Goal: Task Accomplishment & Management: Complete application form

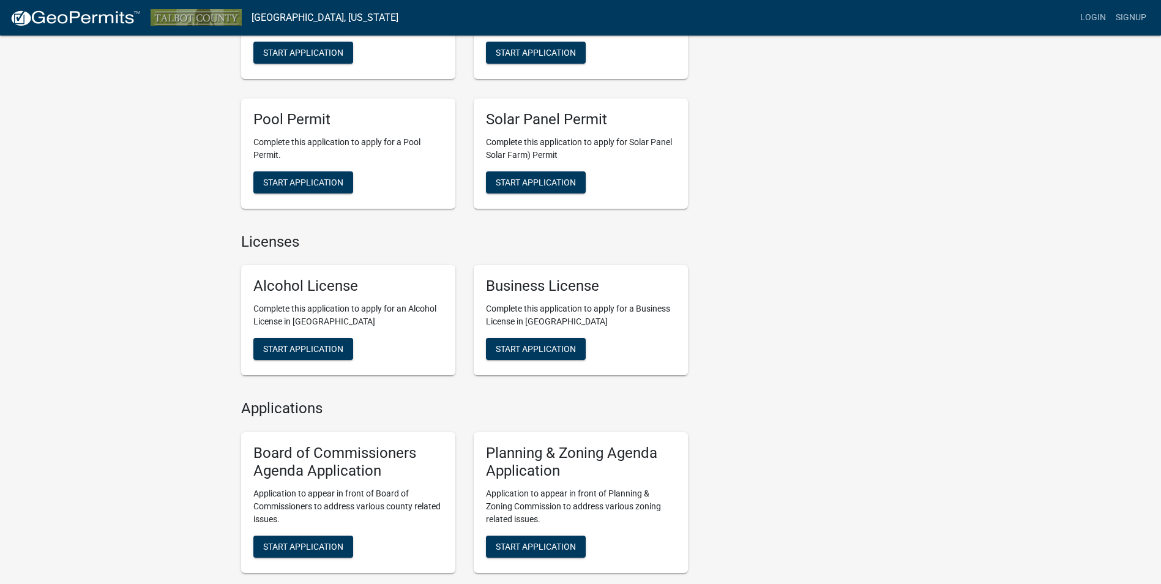
scroll to position [428, 0]
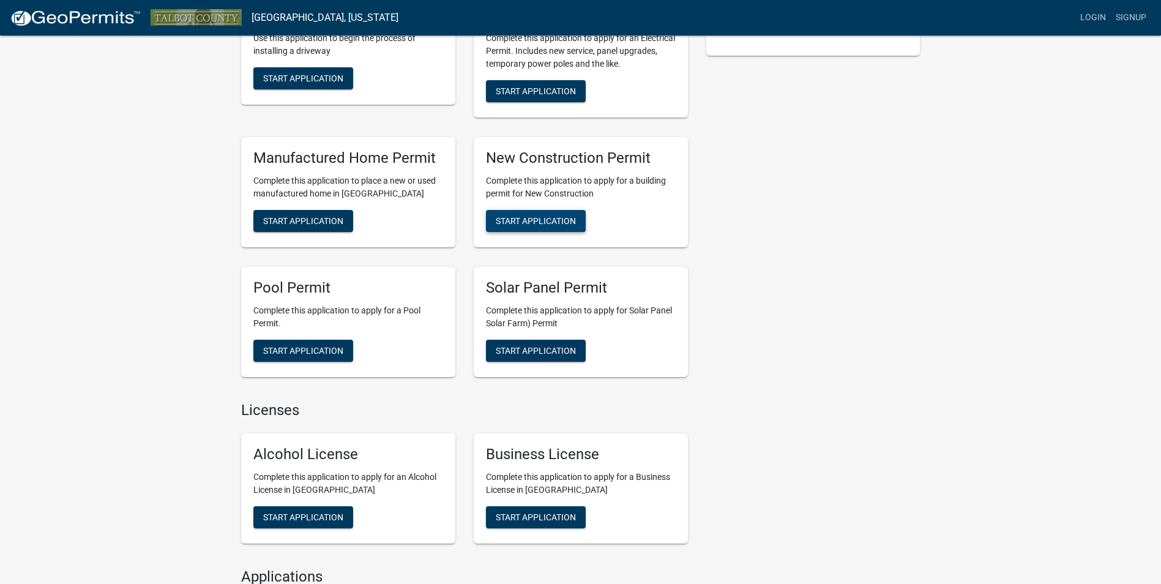
click at [504, 220] on span "Start Application" at bounding box center [536, 220] width 80 height 10
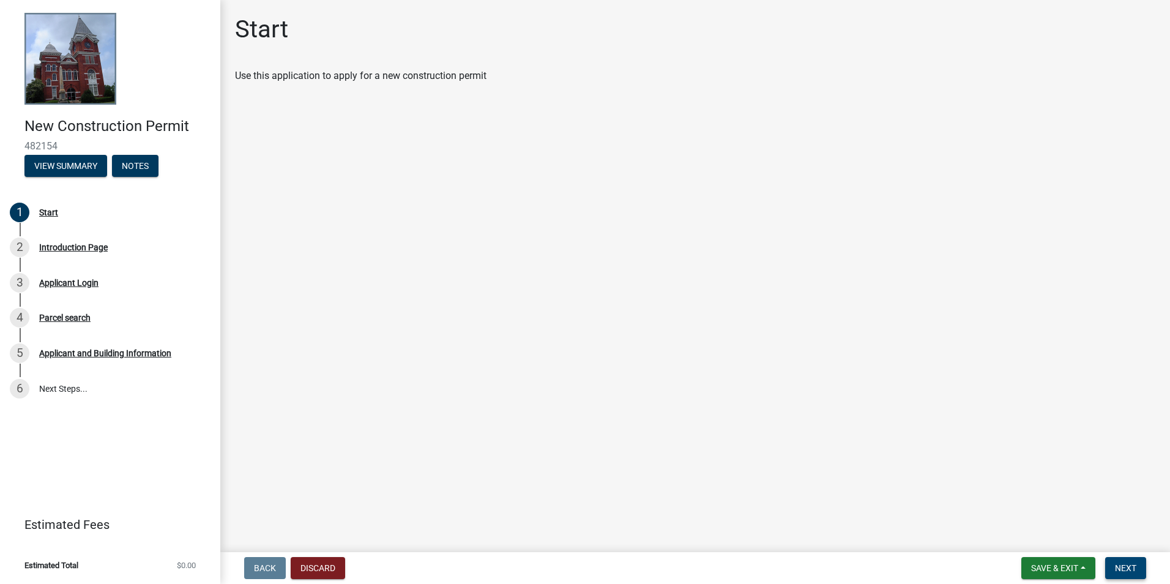
click at [1120, 564] on span "Next" at bounding box center [1125, 568] width 21 height 10
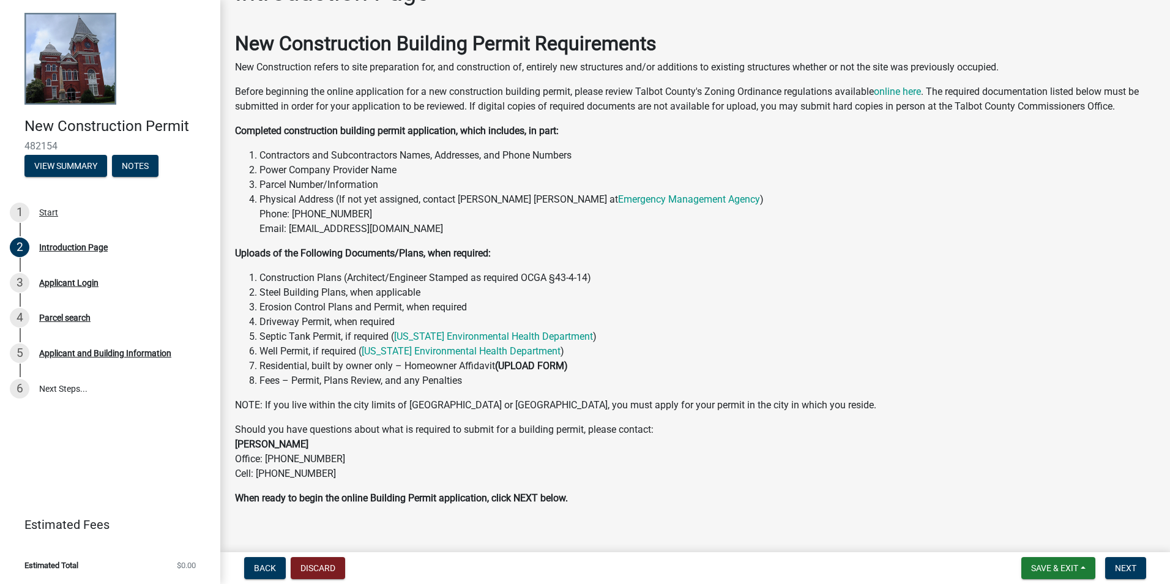
scroll to position [53, 0]
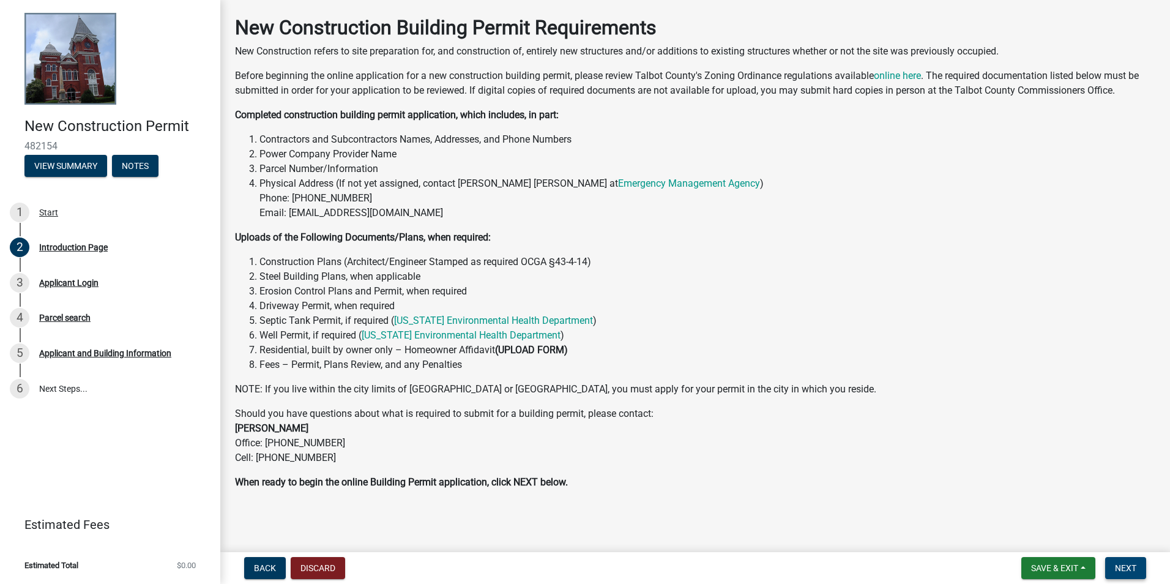
click at [1127, 557] on button "Next" at bounding box center [1125, 568] width 41 height 22
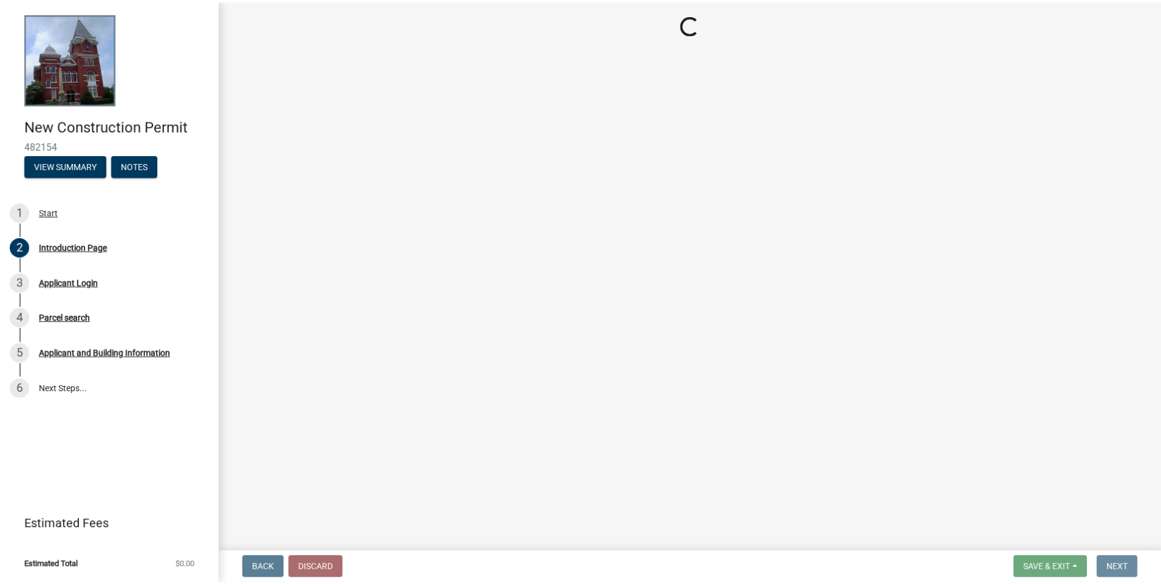
scroll to position [0, 0]
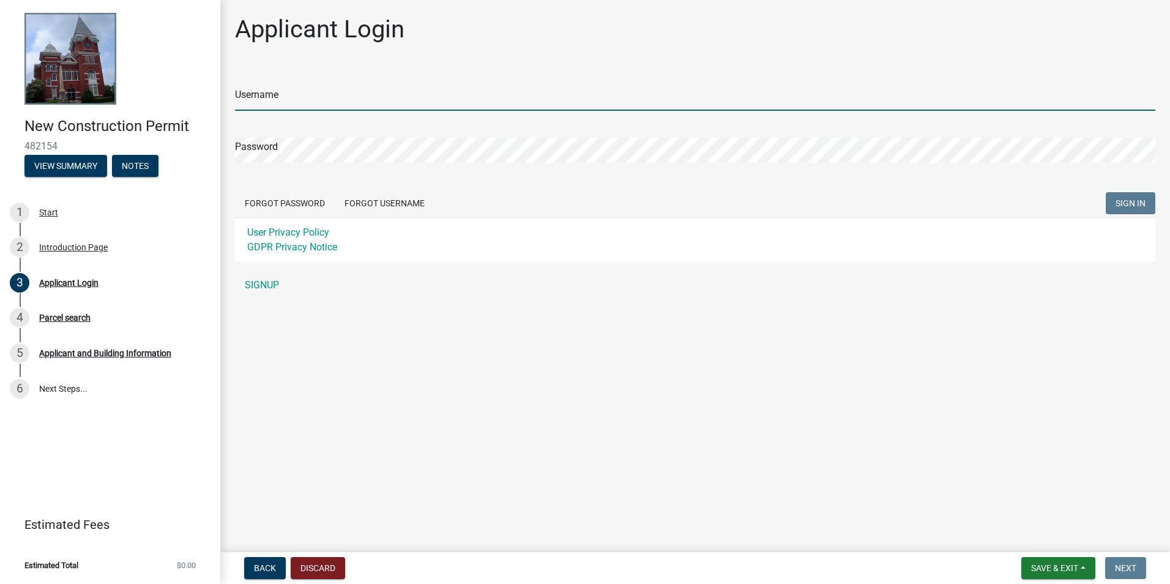
click at [327, 100] on input "Username" at bounding box center [695, 98] width 920 height 25
click at [462, 319] on main "Applicant Login Username Password Forgot Password Forgot Username SIGN IN User …" at bounding box center [695, 273] width 950 height 547
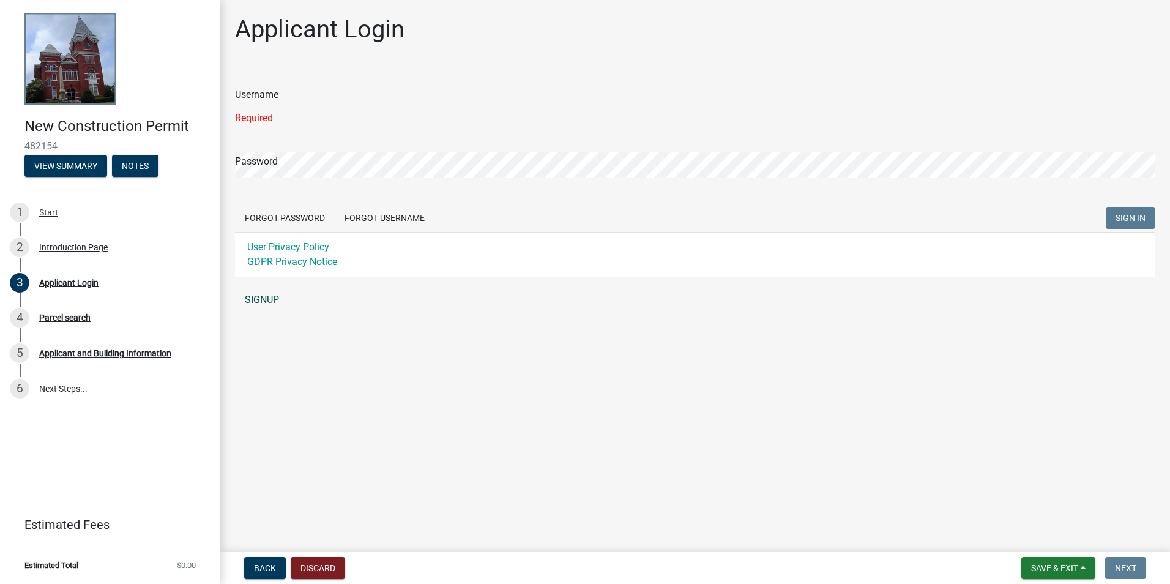
click at [256, 300] on link "SIGNUP" at bounding box center [695, 300] width 920 height 24
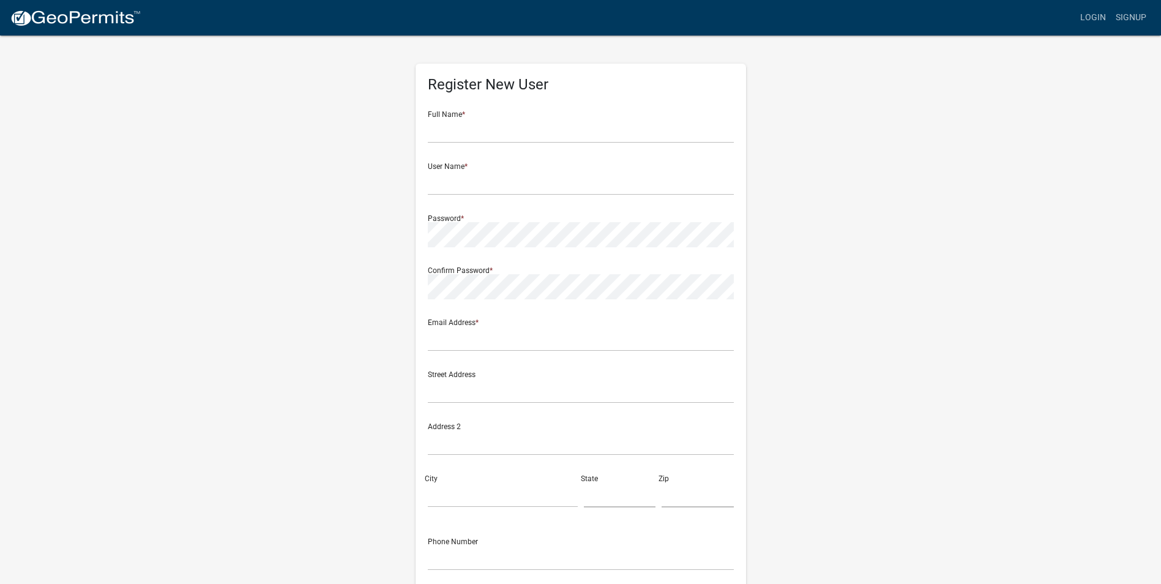
drag, startPoint x: 670, startPoint y: 78, endPoint x: 657, endPoint y: 112, distance: 36.3
click at [668, 87] on h5 "Register New User" at bounding box center [581, 85] width 306 height 18
click at [657, 112] on div "Full Name *" at bounding box center [581, 122] width 306 height 42
click at [655, 119] on input "text" at bounding box center [581, 130] width 306 height 25
click at [501, 135] on input "text" at bounding box center [581, 130] width 306 height 25
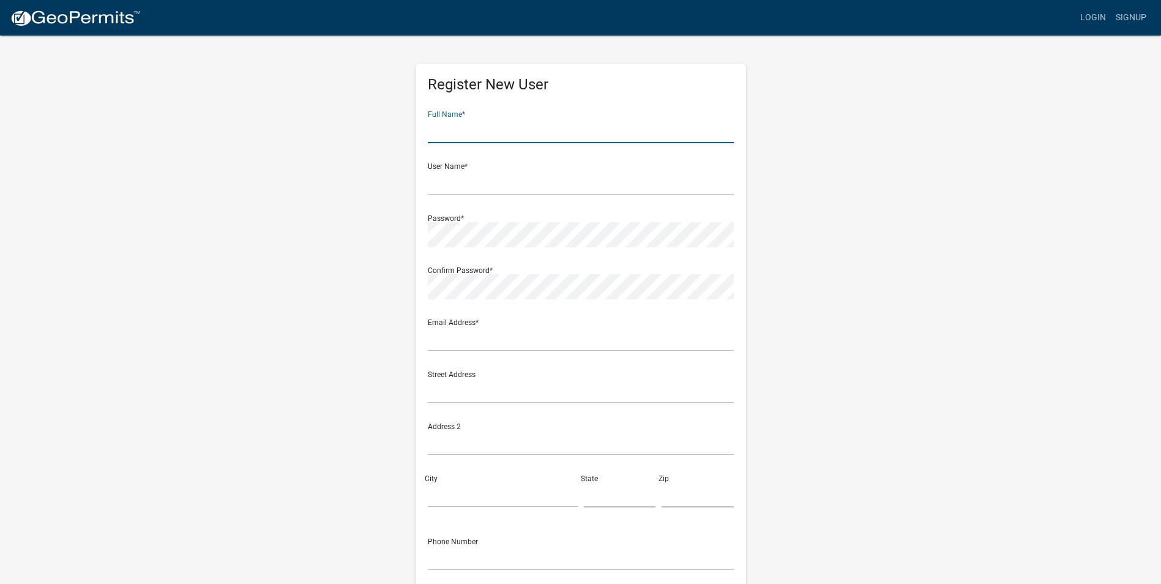
click at [956, 233] on wm-register-view "more_horiz Login Signup Register New User Full Name * User Name * Password * Co…" at bounding box center [580, 344] width 1161 height 689
click at [631, 136] on input "text" at bounding box center [581, 130] width 306 height 25
type input "[PERSON_NAME]"
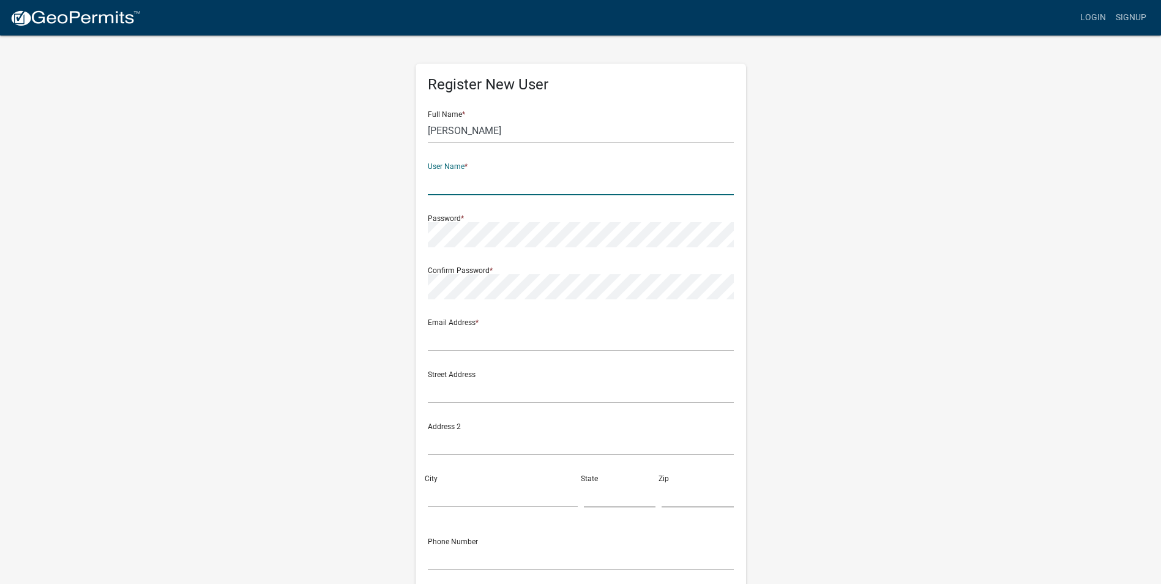
type input "A"
click at [618, 170] on input "text" at bounding box center [581, 182] width 306 height 25
type input "A"
click at [368, 224] on div "Register New User Full Name * [PERSON_NAME] User Name * Password * Confirm Pass…" at bounding box center [581, 361] width 698 height 655
click at [450, 179] on input "text" at bounding box center [581, 182] width 306 height 25
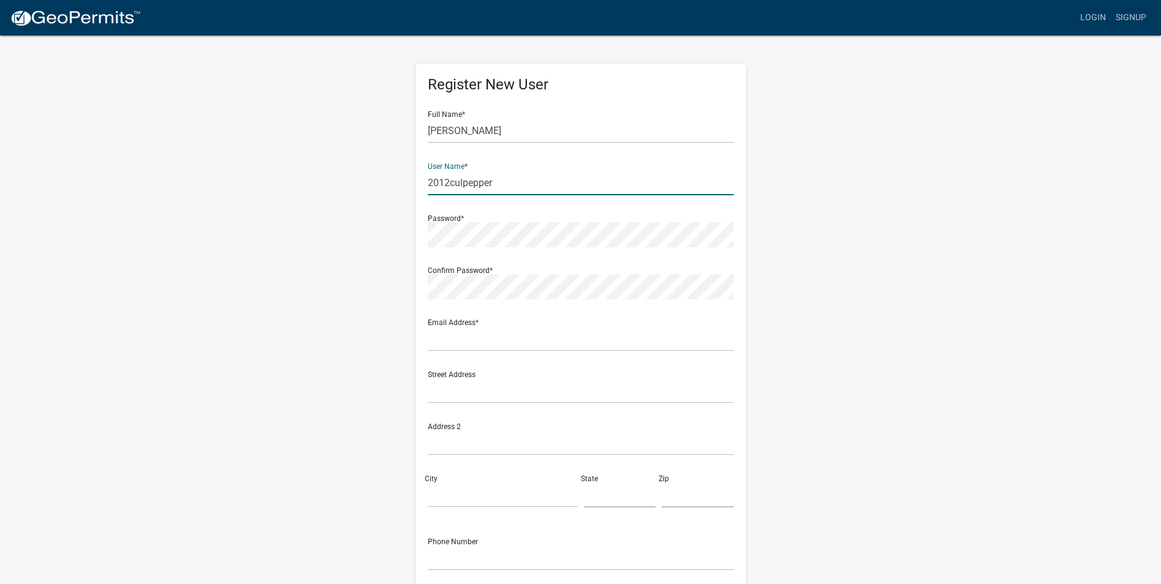
type input "2012culpepper"
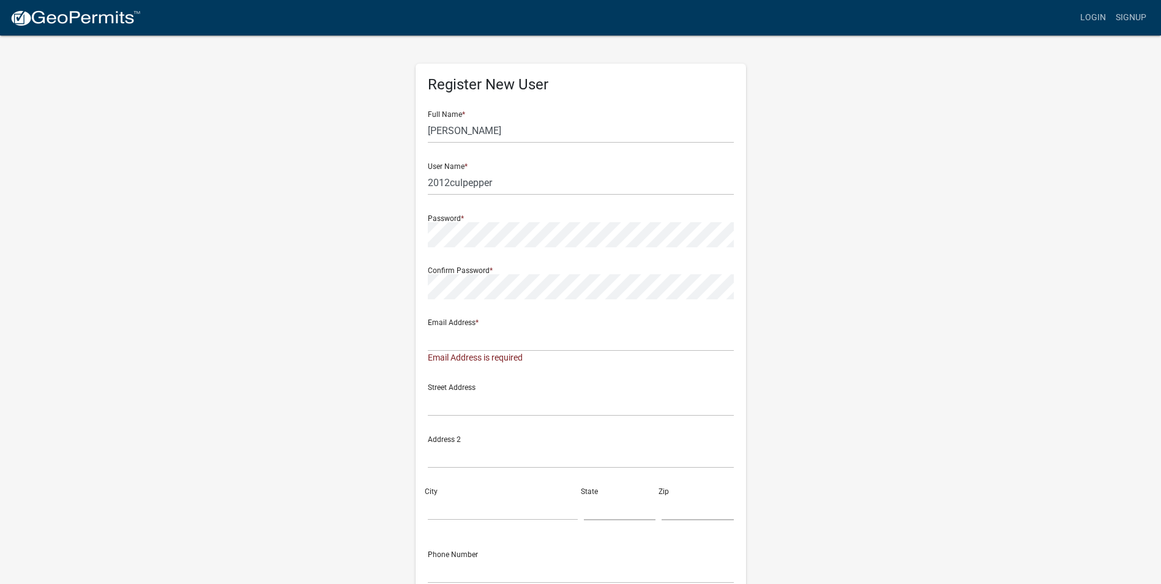
click at [479, 256] on form "Full Name * [PERSON_NAME] User Name * 2012culpepper Password * Confirm Password…" at bounding box center [581, 369] width 306 height 537
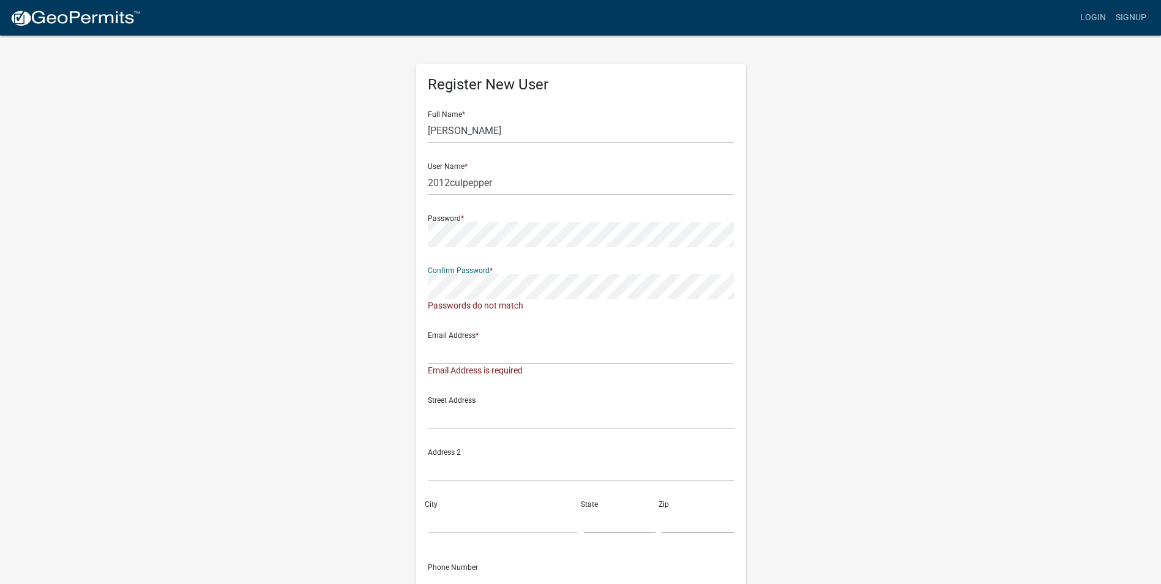
click at [651, 250] on form "Full Name * [PERSON_NAME] User Name * 2012culpepper Password * Confirm Password…" at bounding box center [581, 376] width 306 height 550
click at [256, 185] on div "Register New User Full Name * [PERSON_NAME] User Name * 2012culpepper Password …" at bounding box center [581, 374] width 698 height 680
click at [265, 196] on div "Register New User Full Name * [PERSON_NAME] User Name * 2012culpepper Password …" at bounding box center [581, 374] width 698 height 680
click at [318, 265] on div "Register New User Full Name * [PERSON_NAME] User Name * 2012culpepper Password …" at bounding box center [581, 374] width 698 height 680
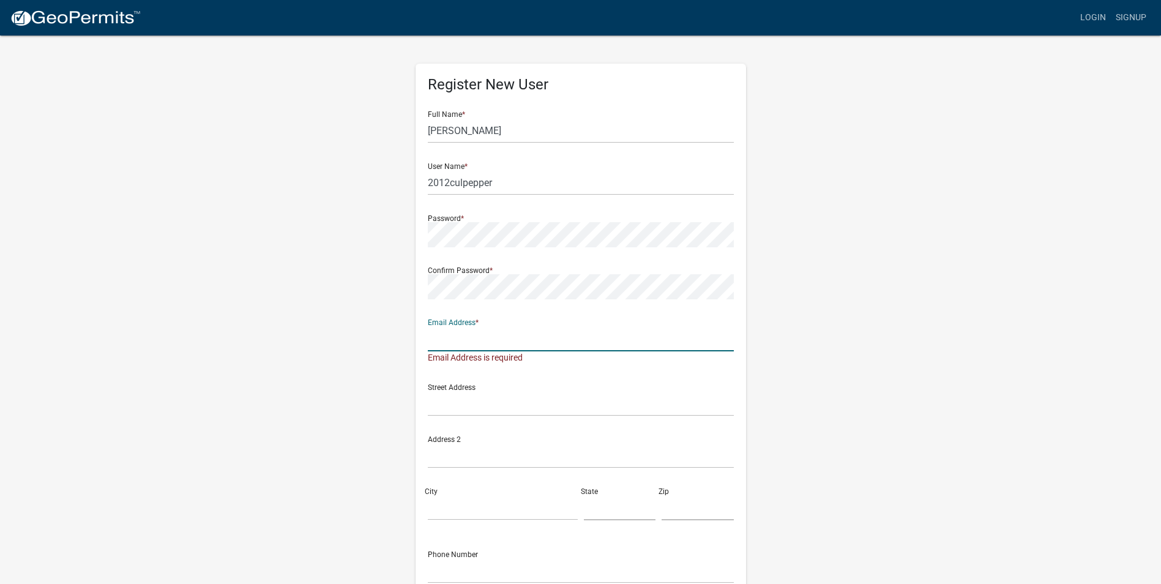
click at [516, 343] on input "text" at bounding box center [581, 338] width 306 height 25
type input "n/a@[DOMAIN_NAME]"
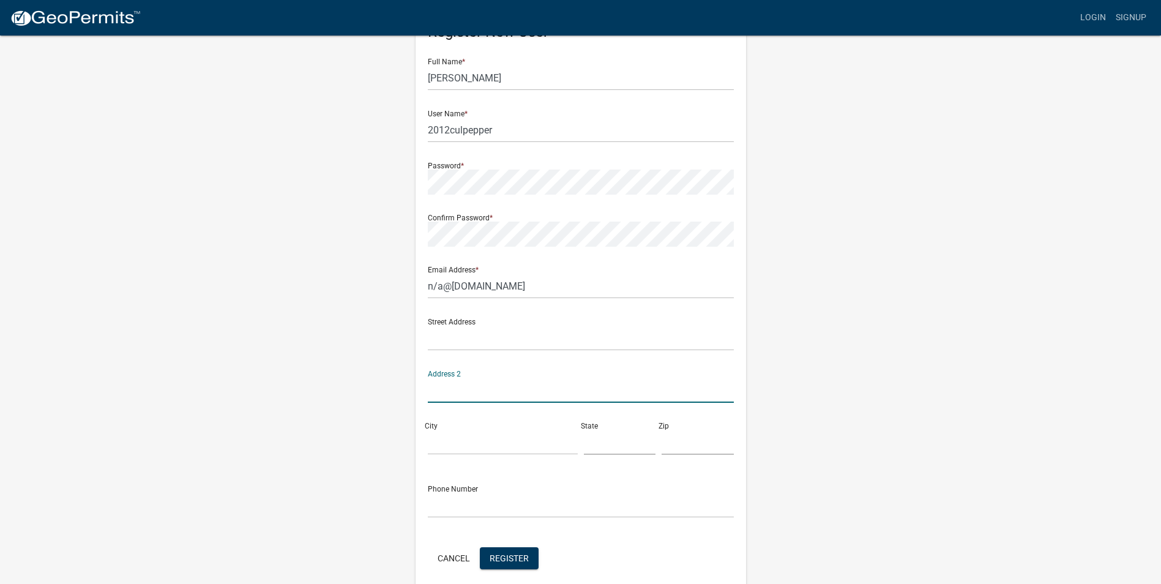
scroll to position [105, 0]
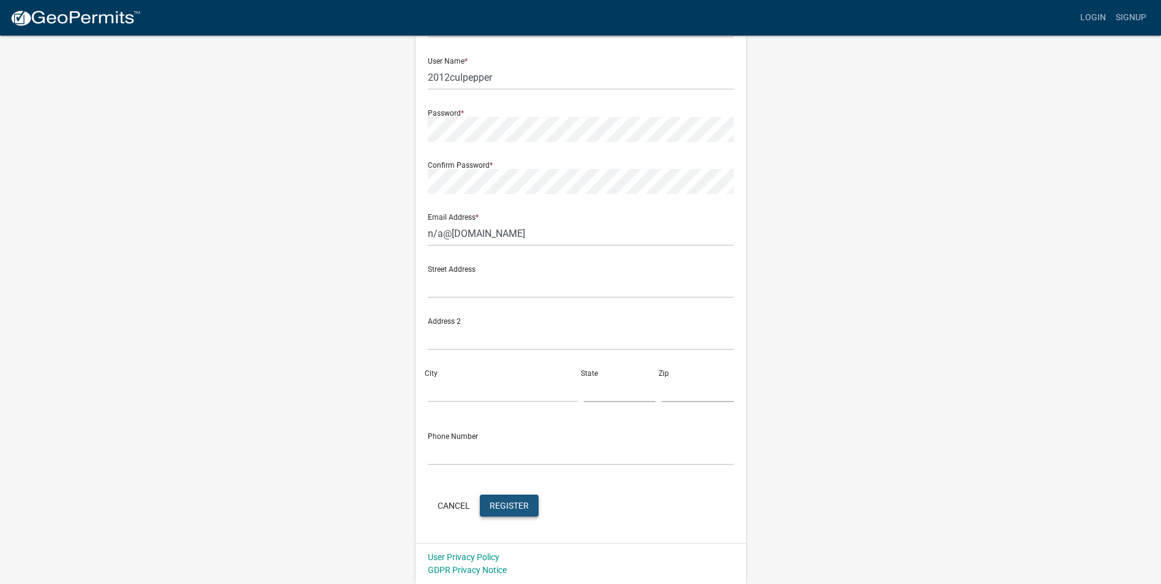
click at [515, 506] on span "Register" at bounding box center [509, 505] width 39 height 10
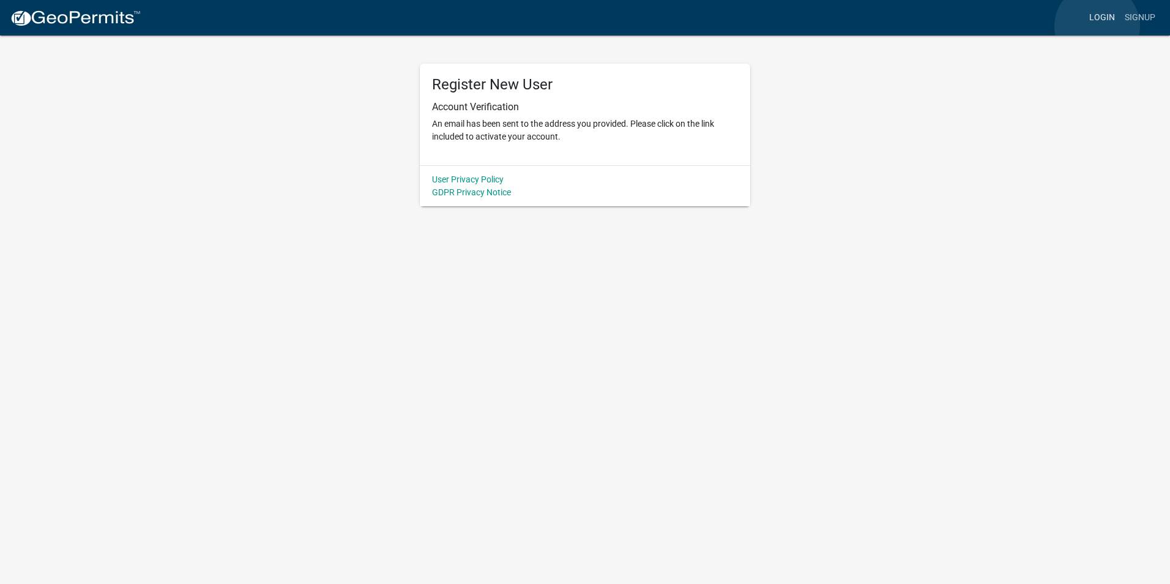
click at [1097, 26] on link "Login" at bounding box center [1101, 17] width 35 height 23
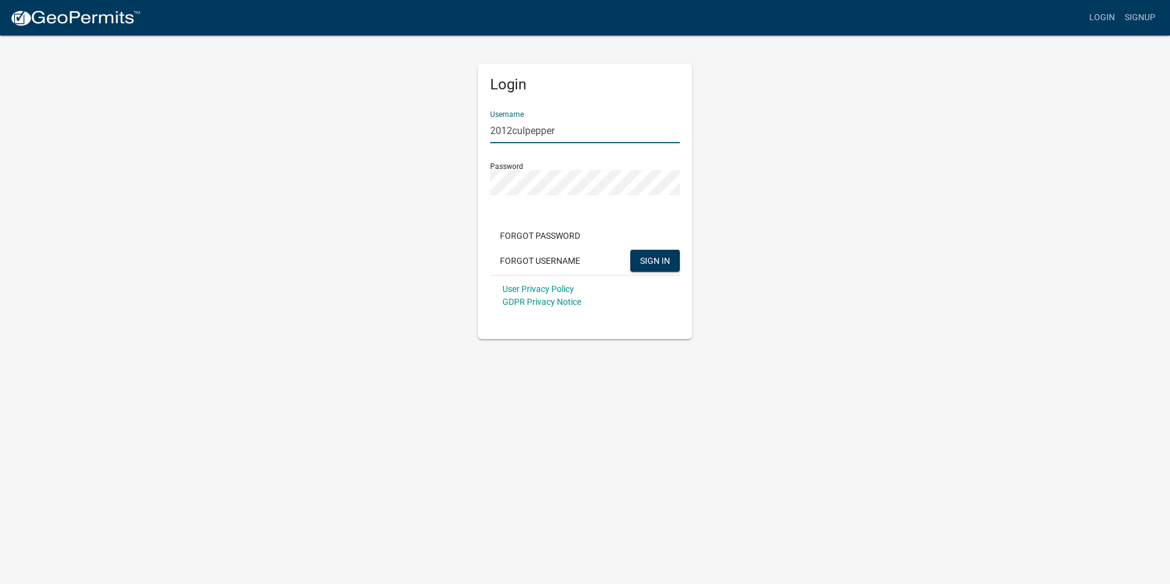
drag, startPoint x: 573, startPoint y: 127, endPoint x: 395, endPoint y: 123, distance: 177.5
click at [396, 123] on div "Login Username 2012culpepper Password Forgot Password Forgot Username SIGN IN U…" at bounding box center [585, 186] width 698 height 305
drag, startPoint x: 625, startPoint y: 139, endPoint x: 625, endPoint y: 129, distance: 10.4
click at [625, 136] on input "hsmith" at bounding box center [585, 130] width 190 height 25
type input "hsmith7"
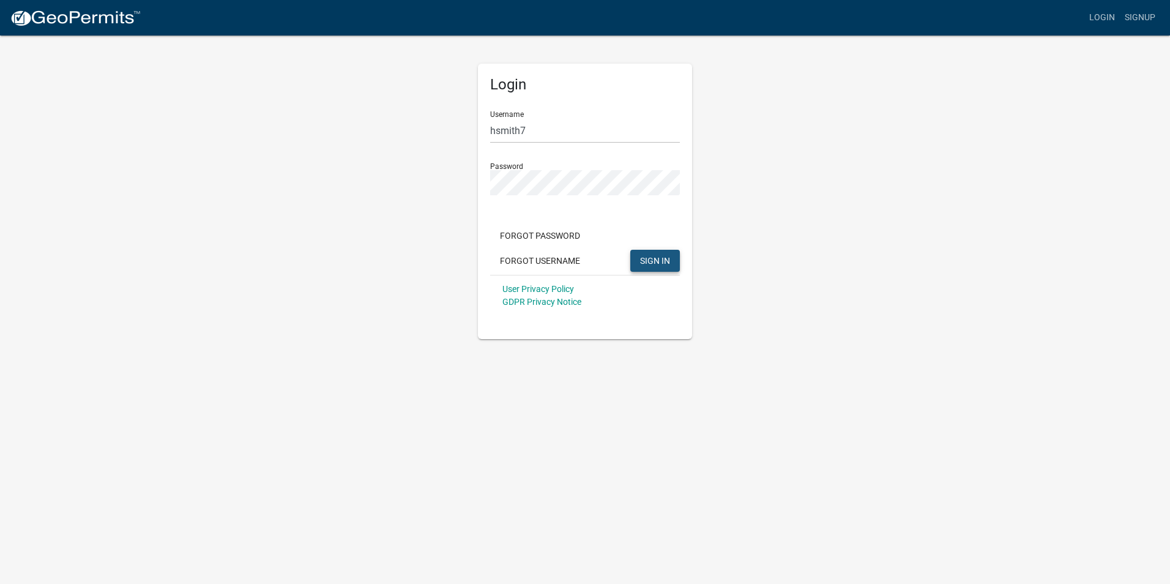
click at [639, 253] on button "SIGN IN" at bounding box center [655, 261] width 50 height 22
